Goal: Navigation & Orientation: Find specific page/section

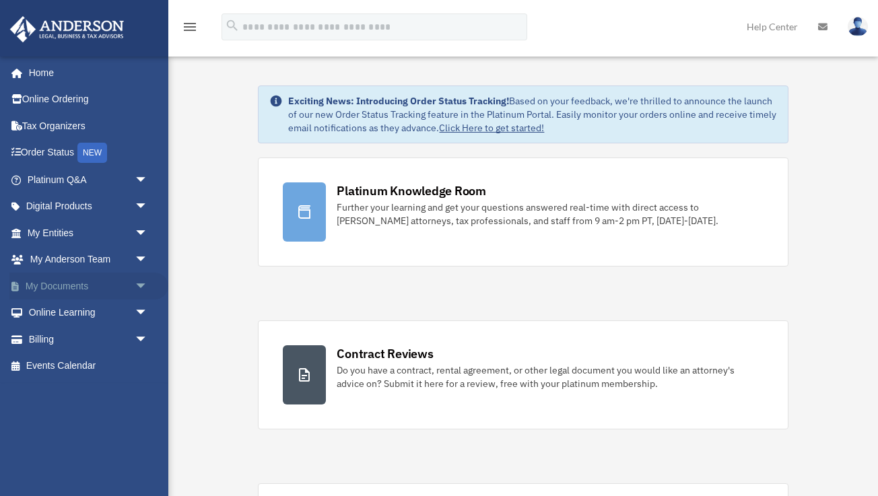
click at [95, 277] on link "My Documents arrow_drop_down" at bounding box center [88, 286] width 159 height 27
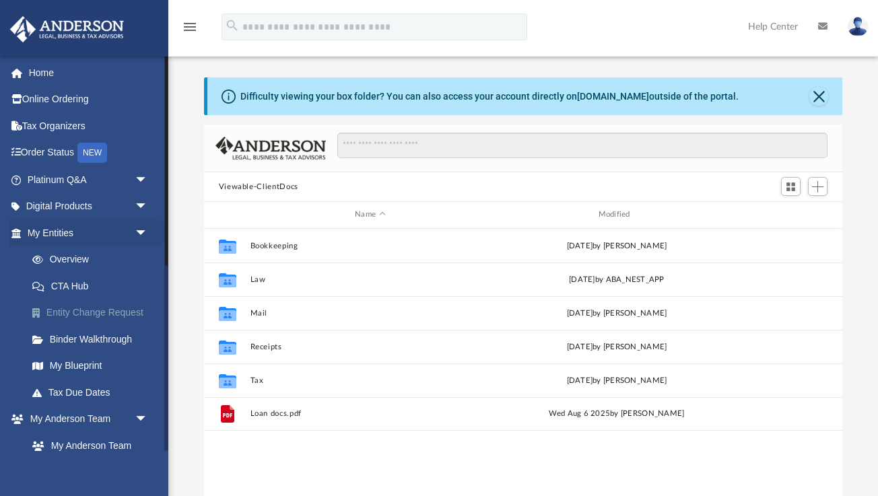
scroll to position [306, 639]
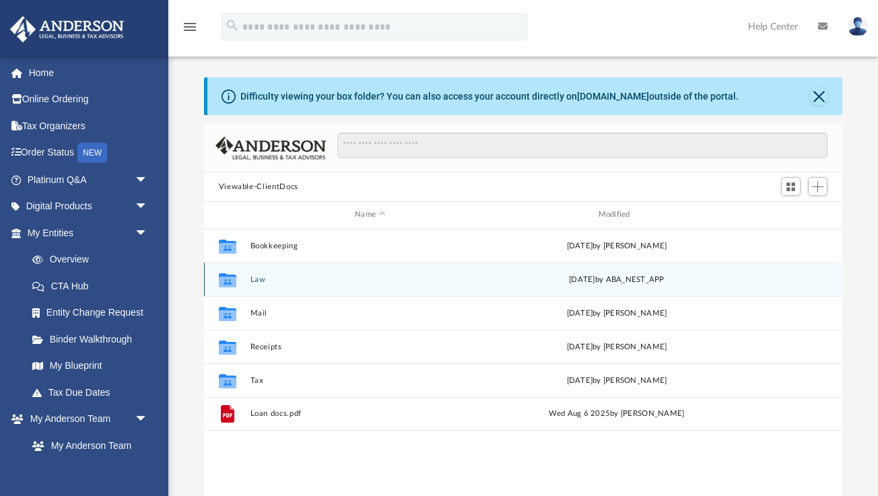
click at [554, 277] on div "Wed Aug 20 2025 by ABA_NEST_APP" at bounding box center [616, 279] width 240 height 12
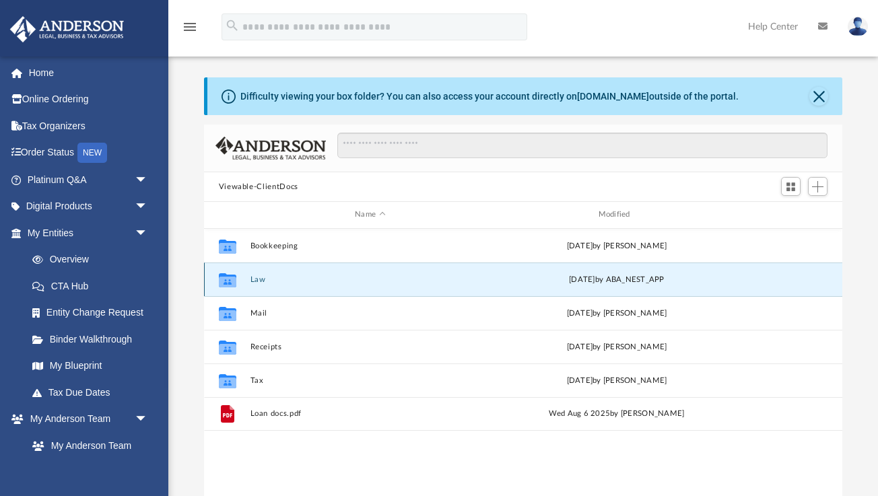
click at [259, 285] on div "Collaborated Folder Law Wed Aug 20 2025 by ABA_NEST_APP" at bounding box center [523, 280] width 639 height 34
click at [255, 280] on button "Law" at bounding box center [370, 279] width 240 height 9
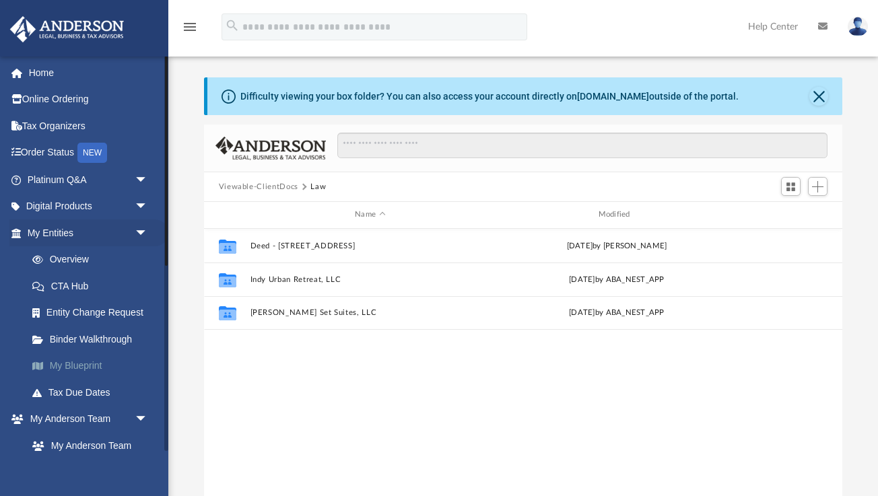
click at [103, 362] on link "My Blueprint" at bounding box center [94, 366] width 150 height 27
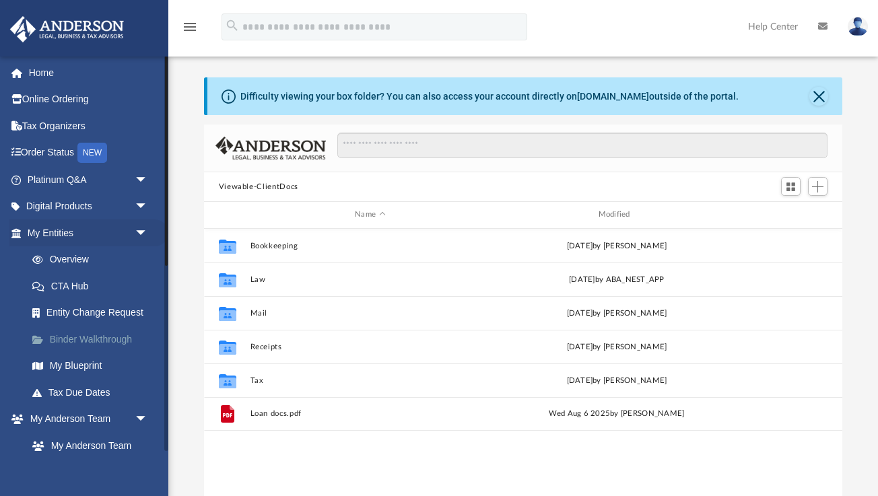
scroll to position [306, 639]
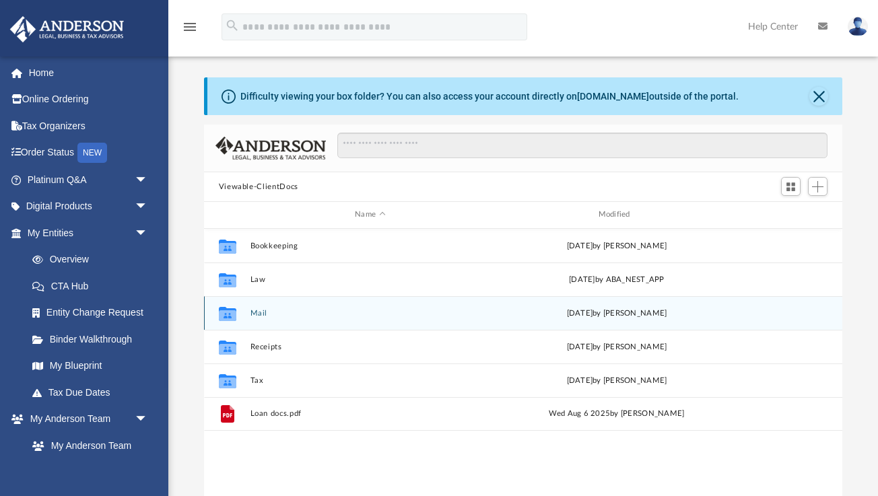
click at [259, 310] on button "Mail" at bounding box center [370, 313] width 240 height 9
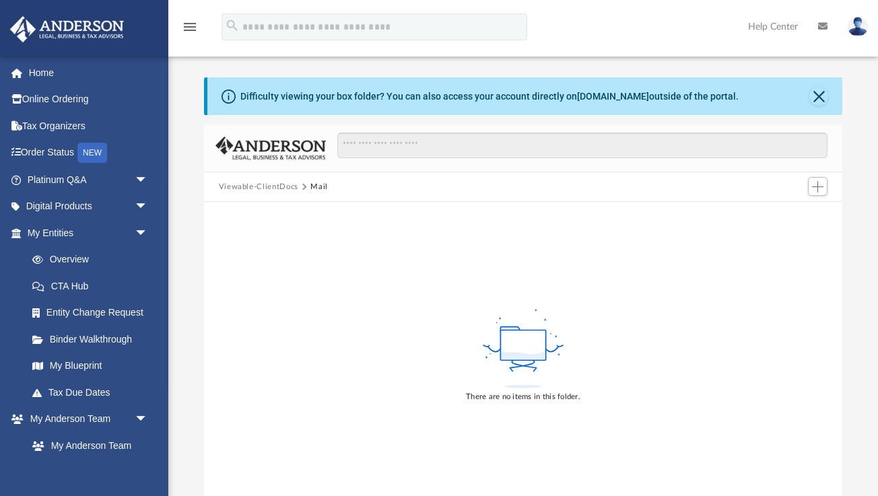
click at [855, 26] on img at bounding box center [858, 27] width 20 height 20
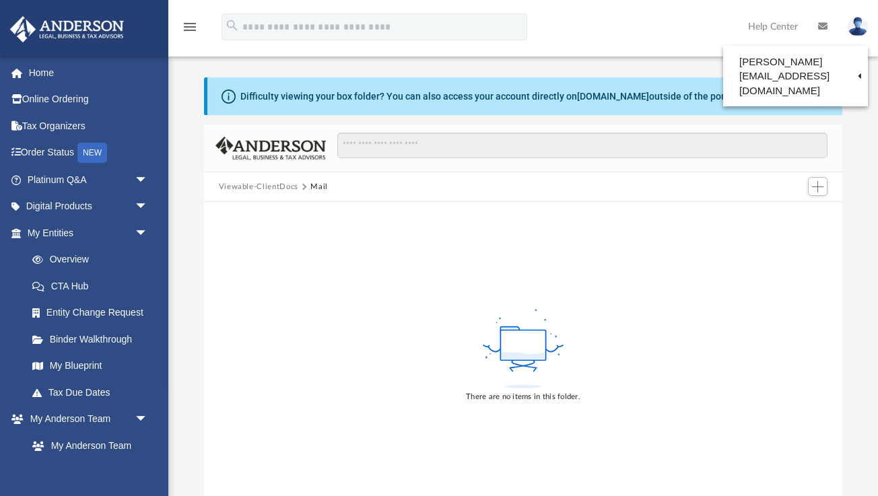
click at [543, 13] on div "menu search Site Menu add liza.asis@gmail.com My Profile Reset Password Logout …" at bounding box center [439, 33] width 858 height 46
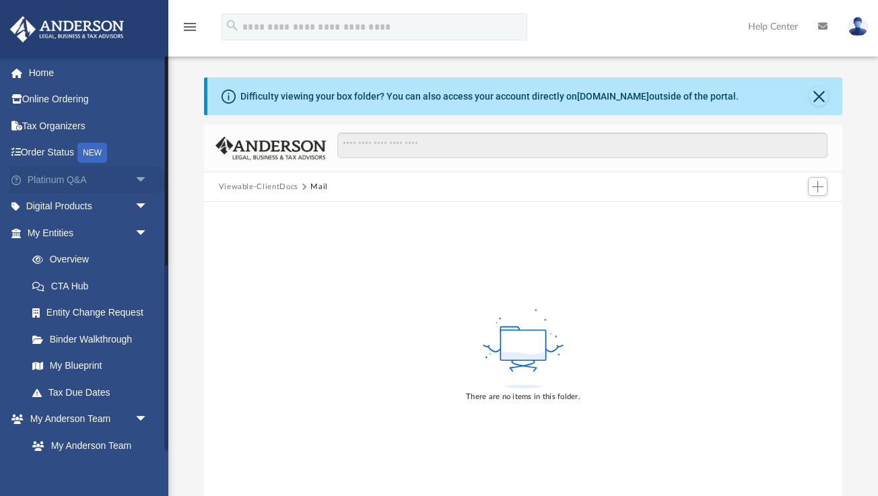
click at [111, 183] on link "Platinum Q&A arrow_drop_down" at bounding box center [88, 179] width 159 height 27
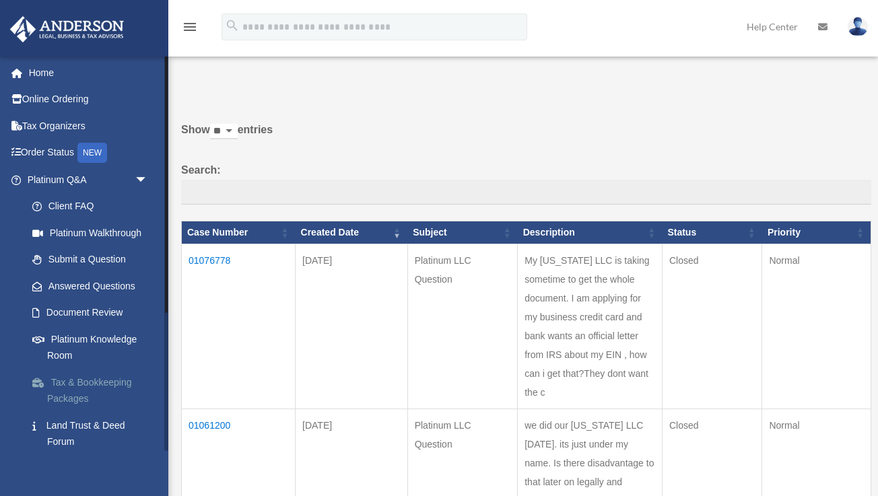
click at [99, 377] on link "Tax & Bookkeeping Packages" at bounding box center [94, 390] width 150 height 43
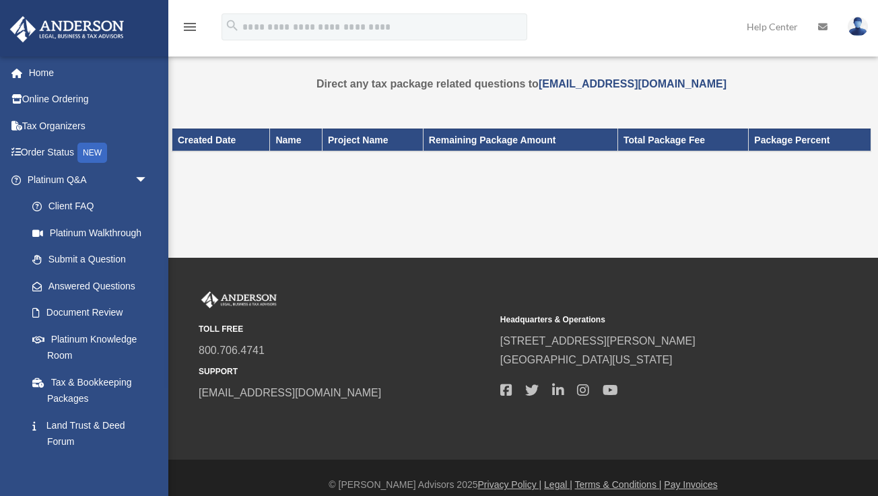
click at [850, 25] on img at bounding box center [858, 27] width 20 height 20
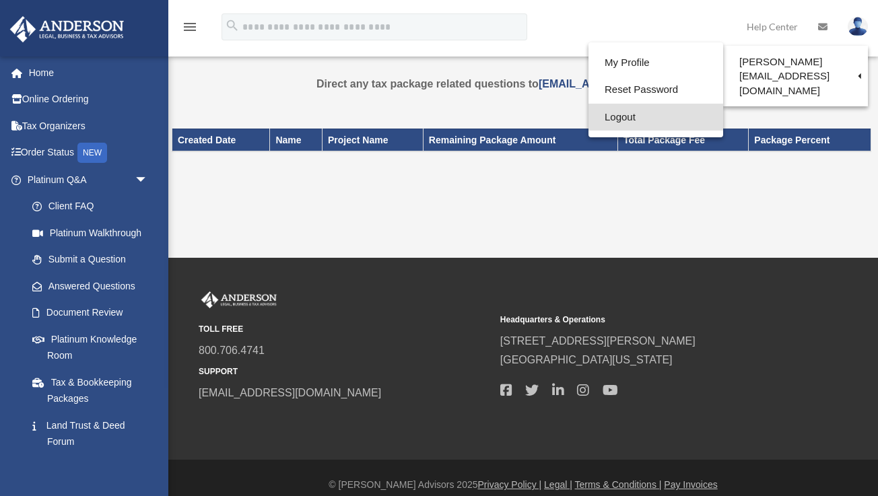
click at [634, 116] on link "Logout" at bounding box center [656, 118] width 135 height 28
